Goal: Book appointment/travel/reservation

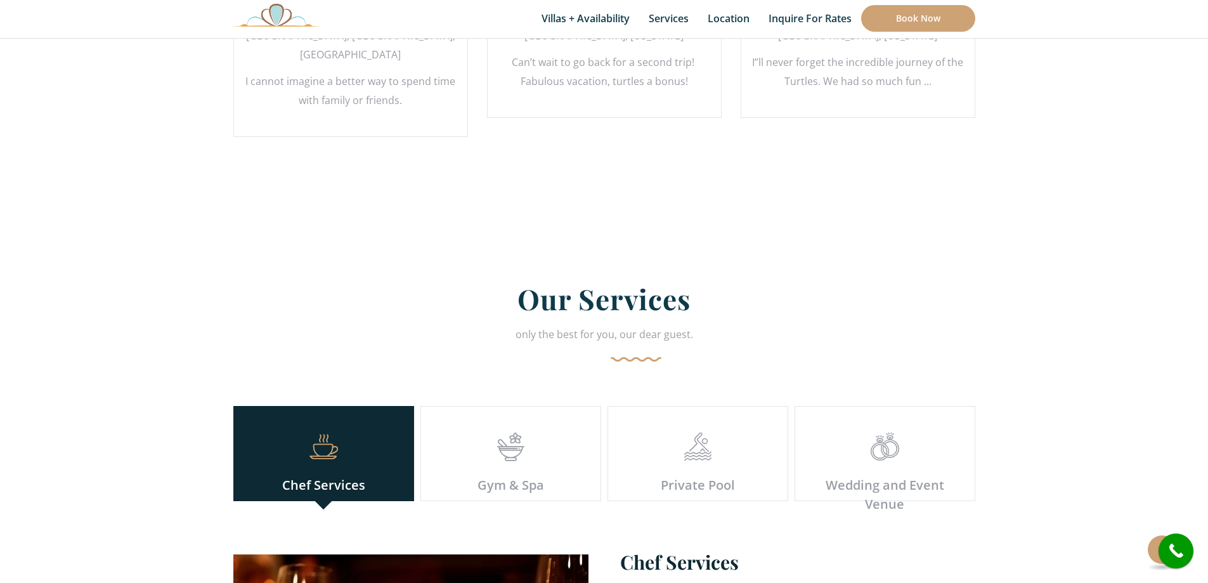
scroll to position [2875, 0]
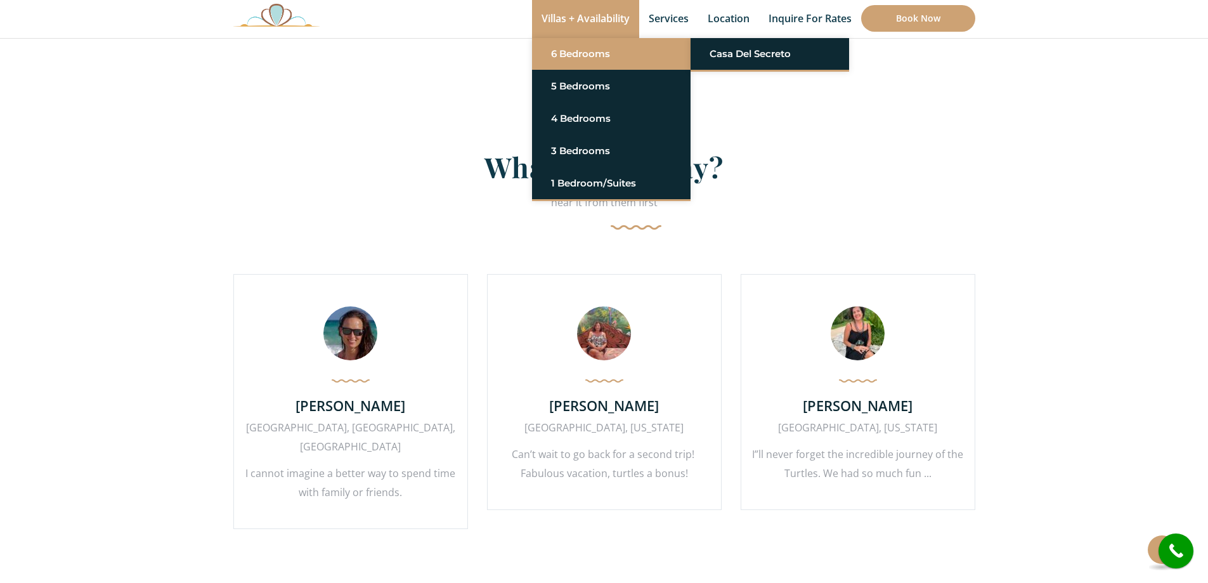
click at [613, 54] on link "6 Bedrooms" at bounding box center [611, 53] width 121 height 23
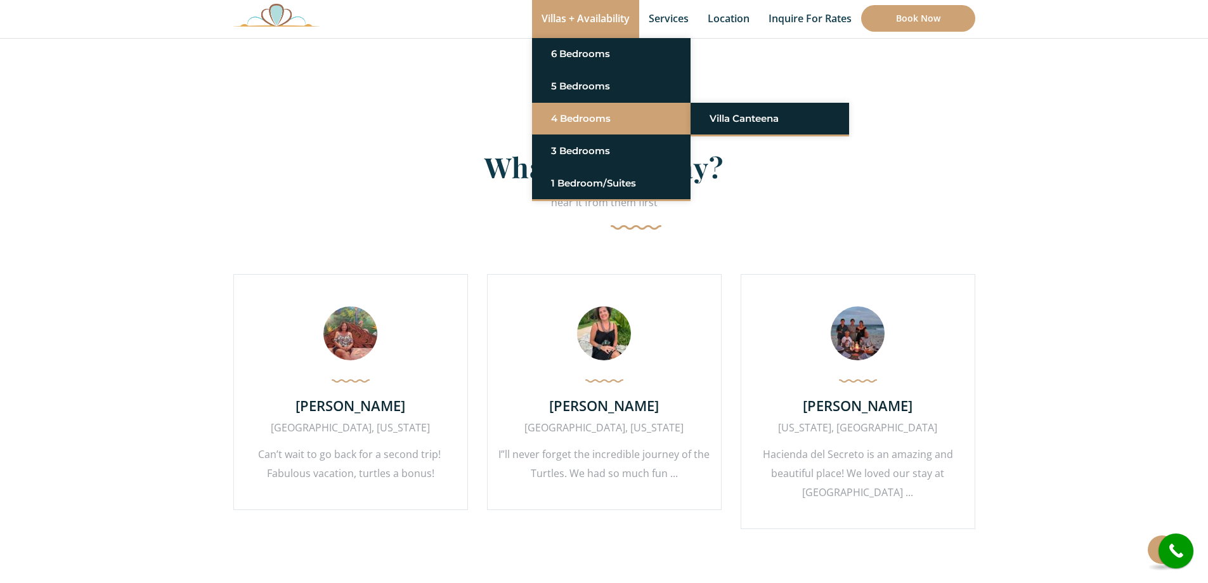
click at [594, 130] on li "4 Bedrooms [GEOGRAPHIC_DATA]" at bounding box center [611, 119] width 159 height 32
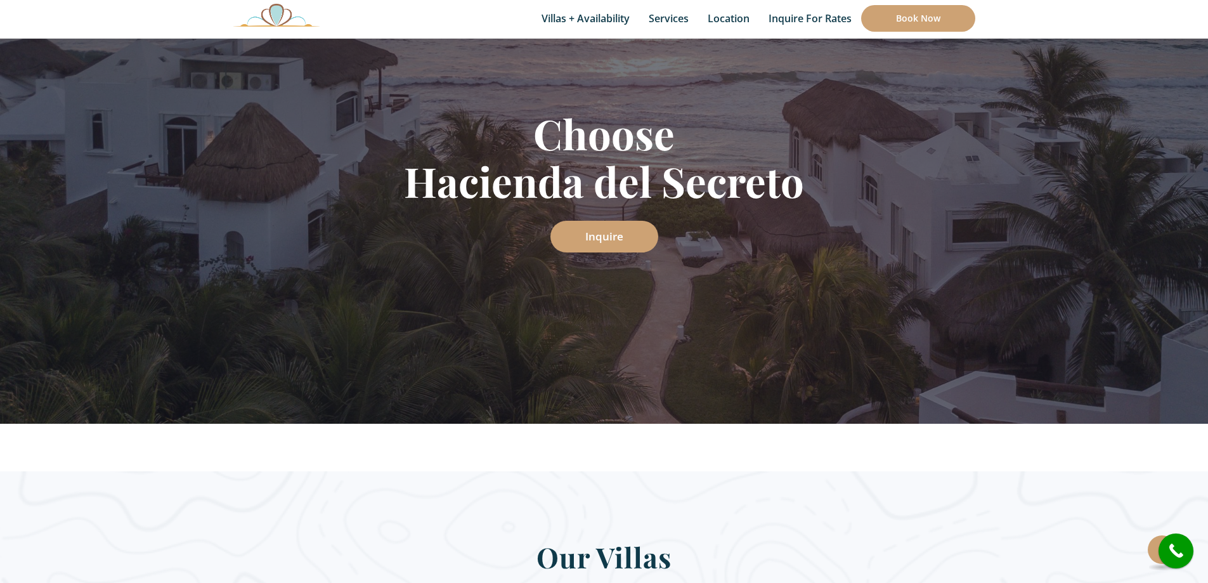
scroll to position [0, 0]
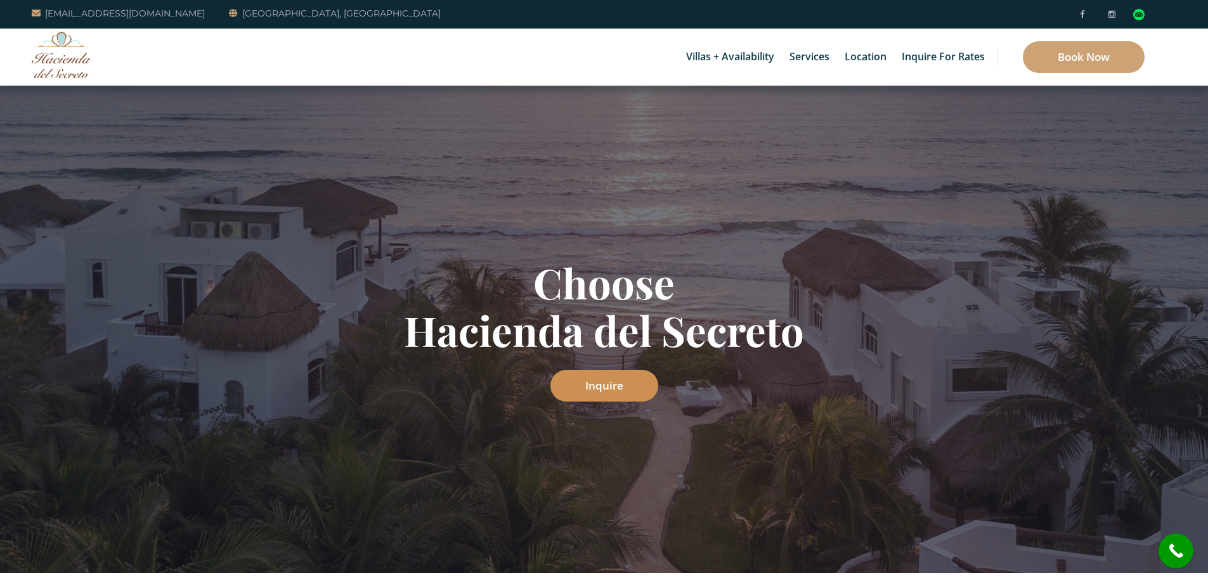
click at [621, 396] on link "Inquire" at bounding box center [605, 386] width 108 height 32
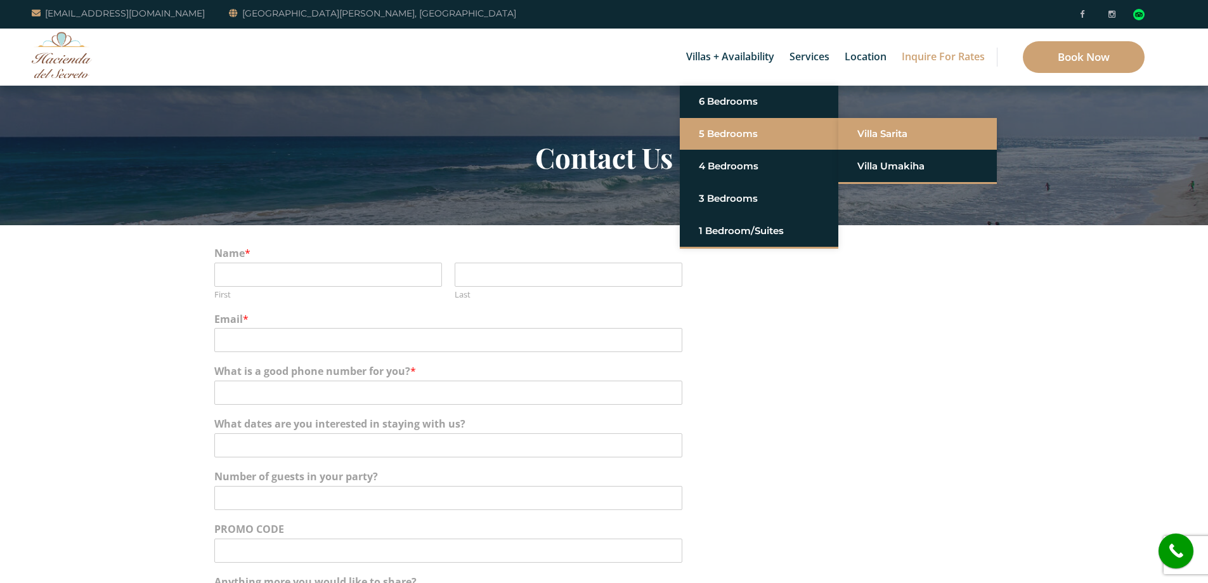
click at [876, 131] on link "Villa Sarita" at bounding box center [917, 133] width 121 height 23
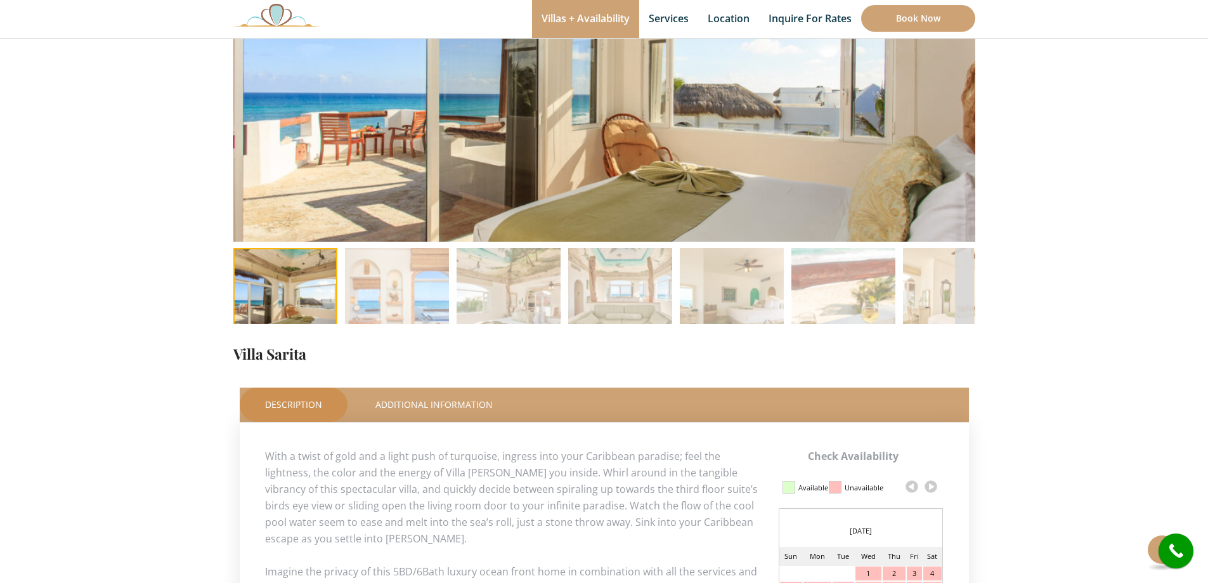
scroll to position [192, 0]
